Goal: Find contact information: Find contact information

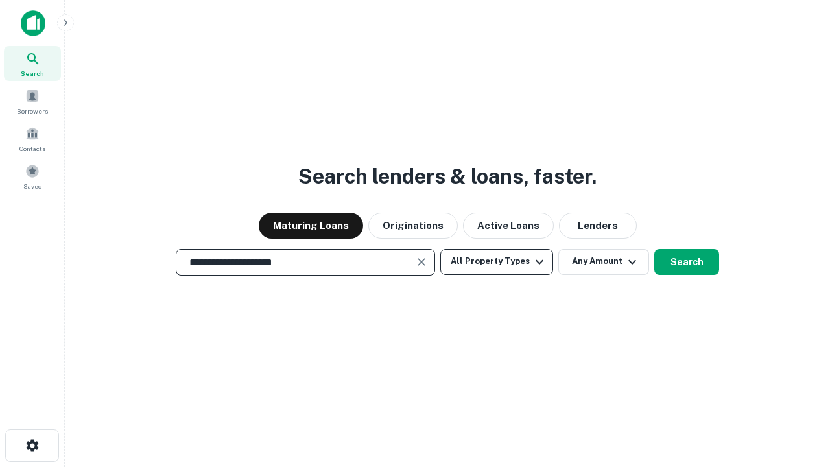
type input "**********"
click at [497, 261] on button "All Property Types" at bounding box center [496, 262] width 113 height 26
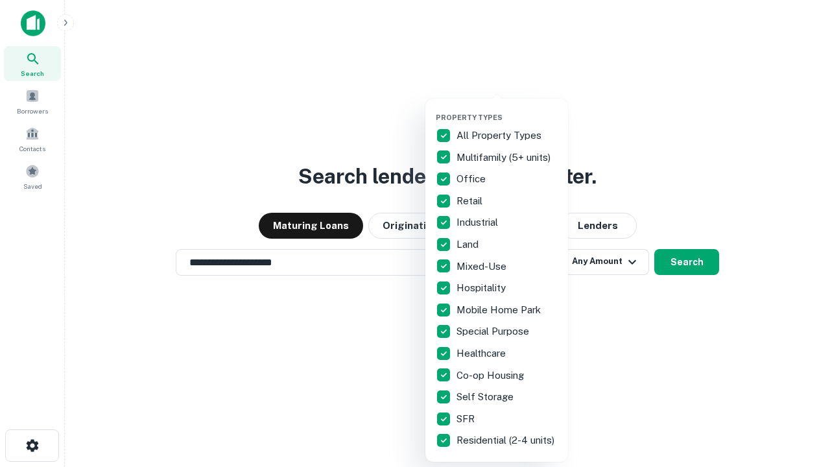
click at [507, 109] on button "button" at bounding box center [507, 109] width 143 height 1
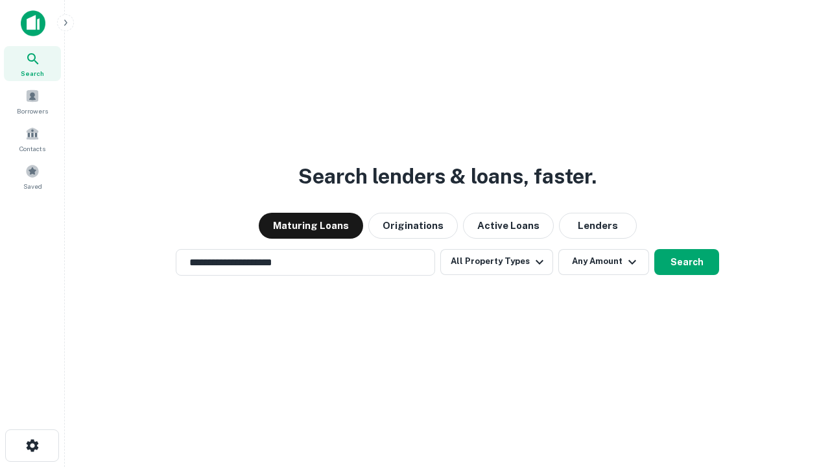
scroll to position [20, 0]
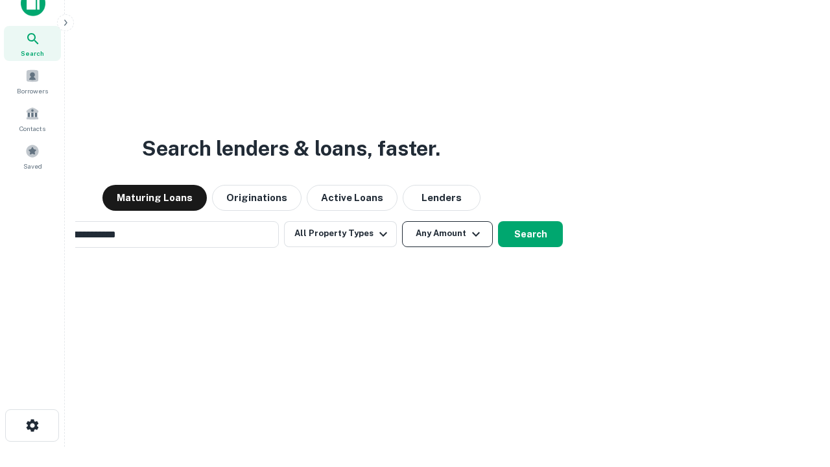
click at [402, 221] on button "Any Amount" at bounding box center [447, 234] width 91 height 26
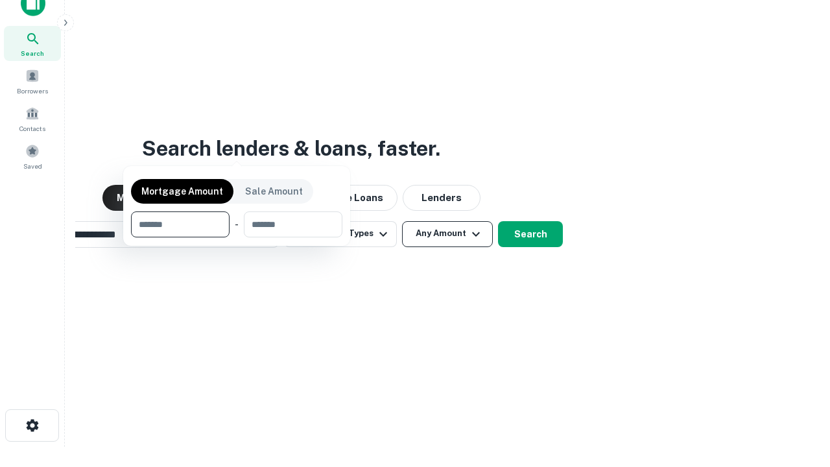
scroll to position [21, 0]
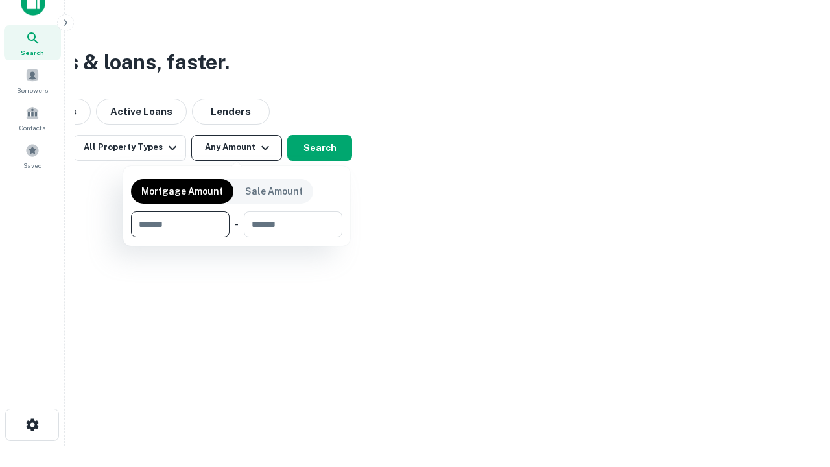
type input "*******"
click at [237, 237] on button "button" at bounding box center [236, 237] width 211 height 1
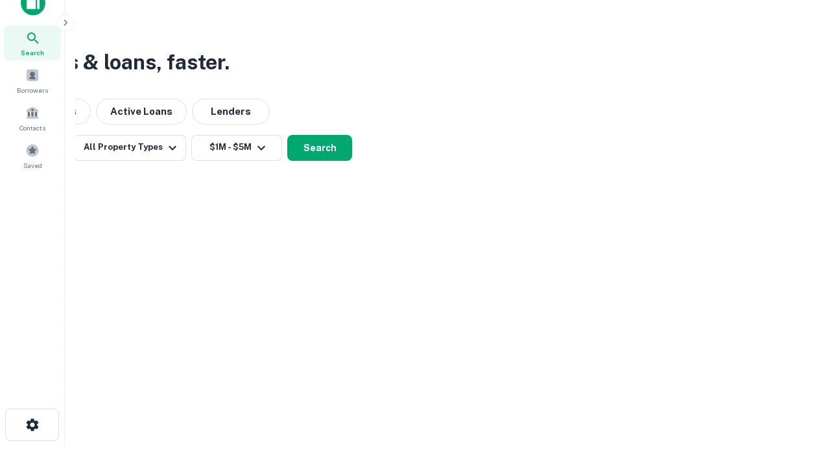
scroll to position [20, 0]
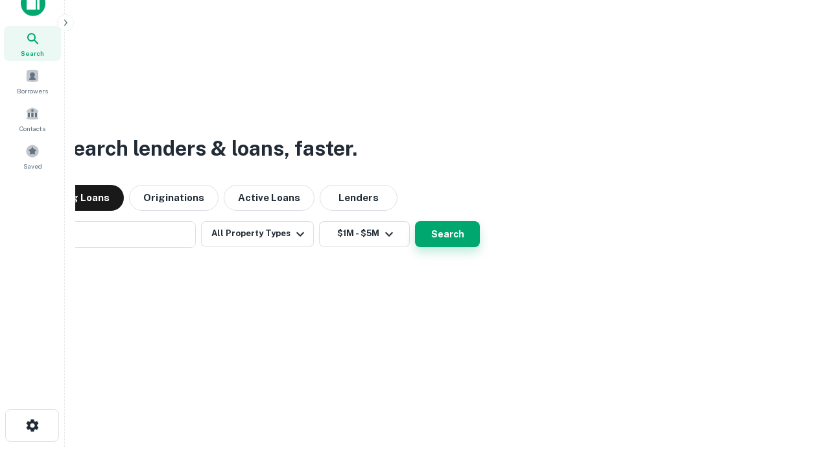
click at [415, 221] on button "Search" at bounding box center [447, 234] width 65 height 26
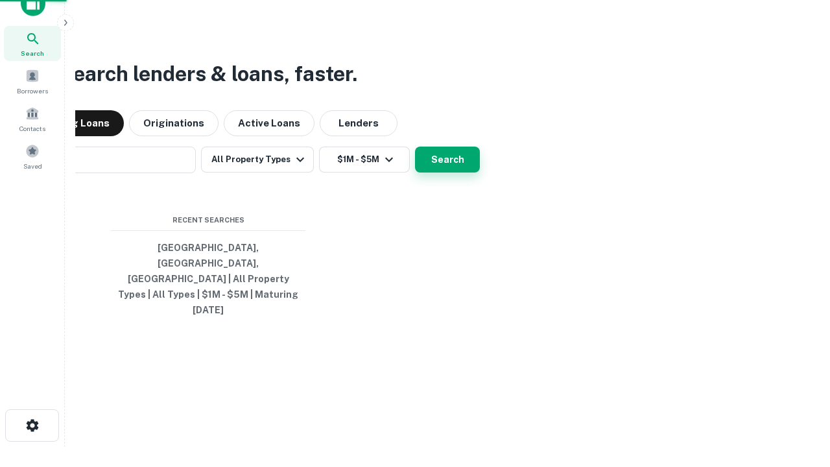
scroll to position [21, 0]
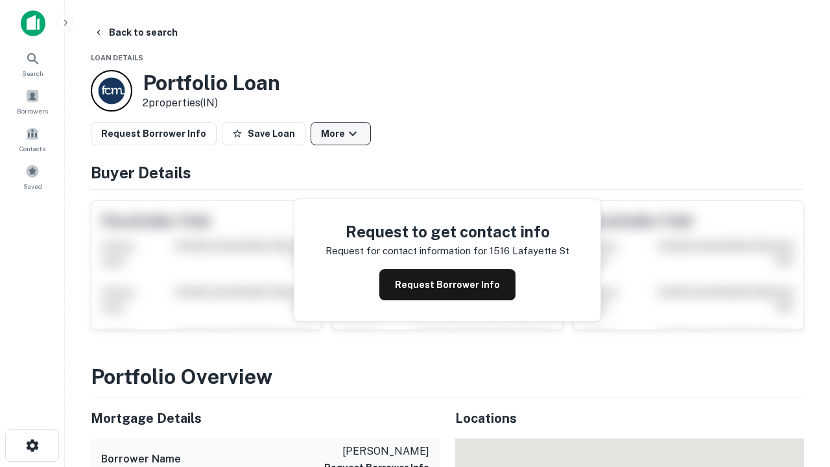
click at [340, 134] on button "More" at bounding box center [341, 133] width 60 height 23
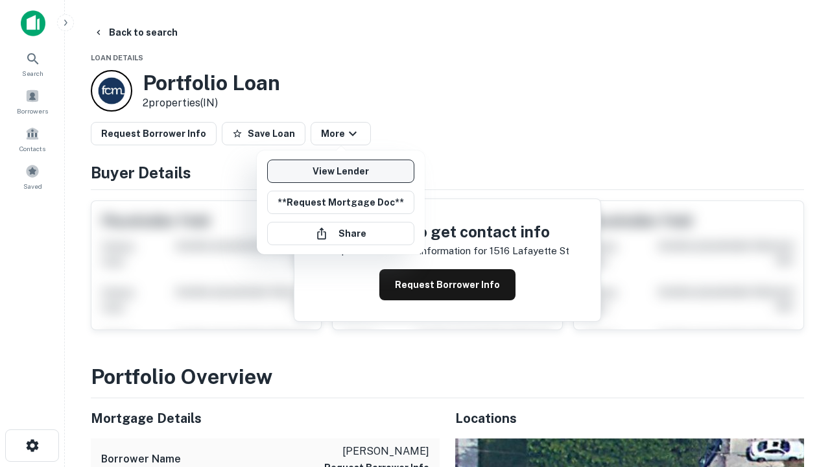
click at [340, 171] on link "View Lender" at bounding box center [340, 171] width 147 height 23
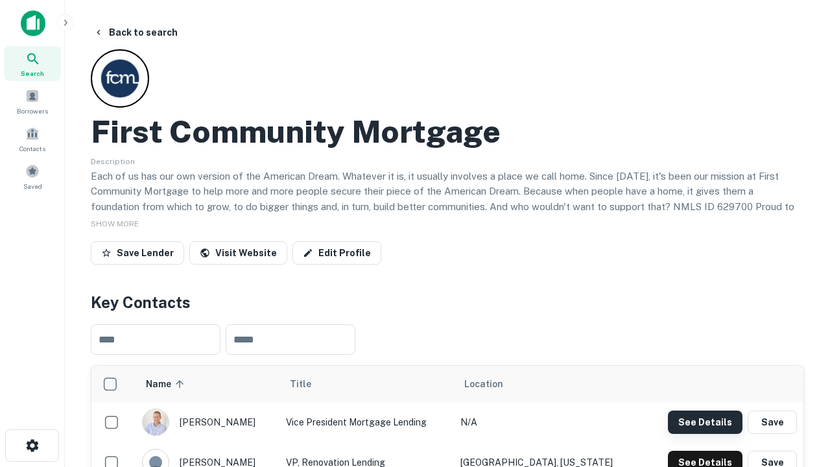
click at [705, 422] on button "See Details" at bounding box center [705, 421] width 75 height 23
click at [32, 446] on icon "button" at bounding box center [33, 446] width 16 height 16
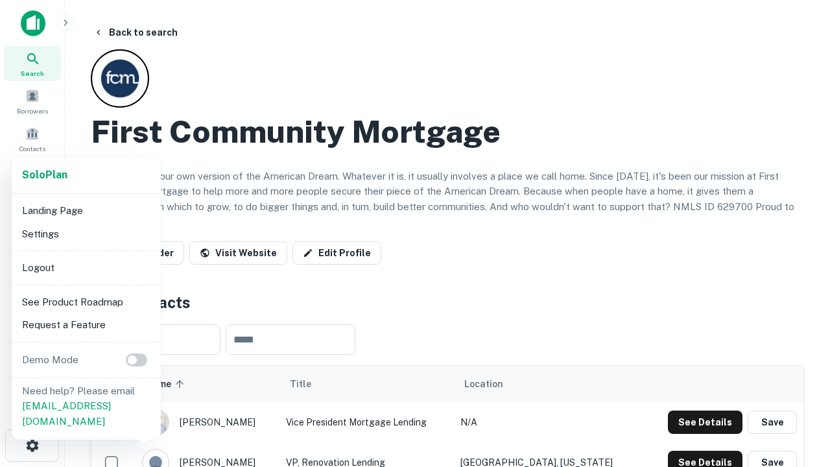
click at [86, 267] on li "Logout" at bounding box center [86, 267] width 139 height 23
